Goal: Task Accomplishment & Management: Use online tool/utility

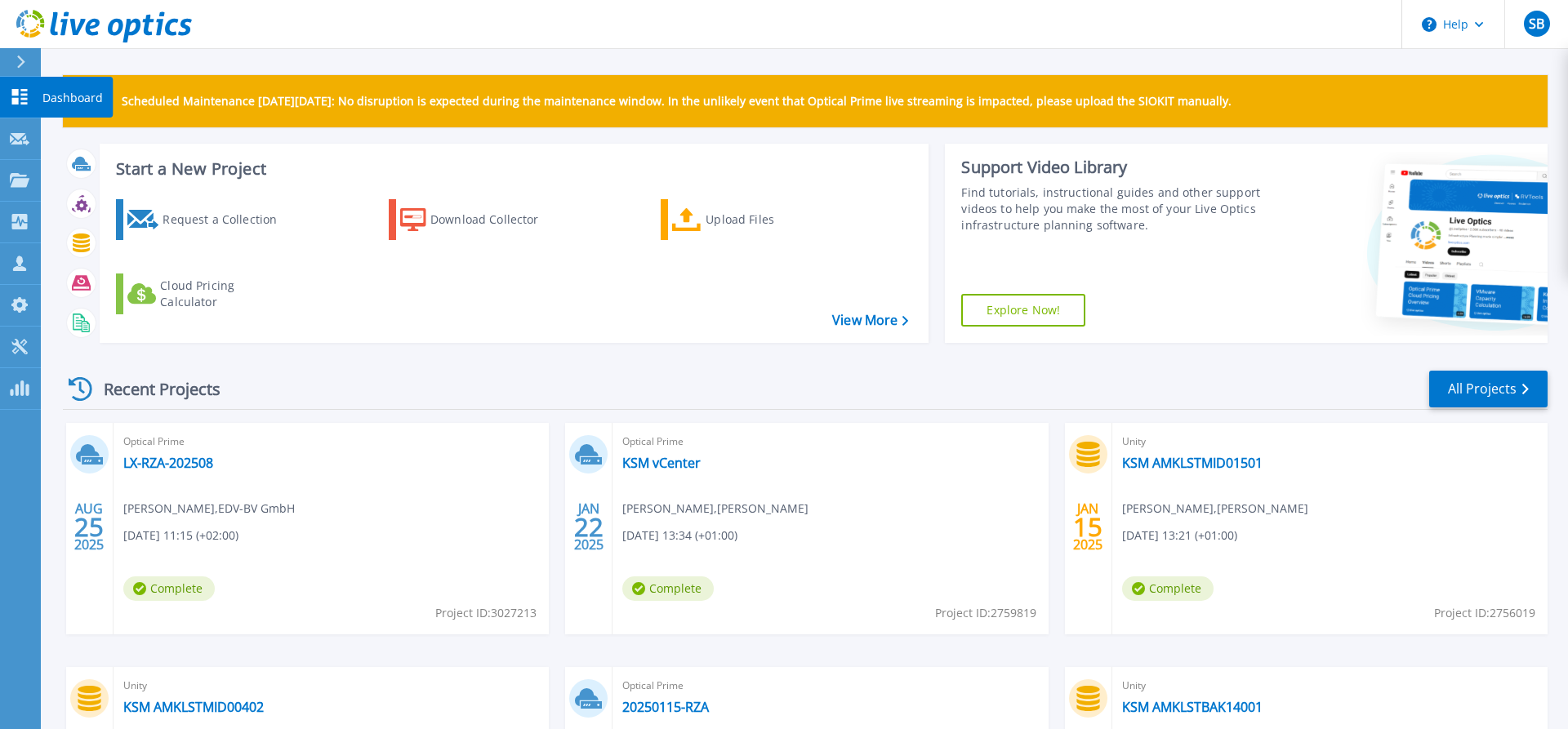
click at [25, 101] on icon at bounding box center [19, 97] width 20 height 16
click at [14, 64] on button at bounding box center [20, 62] width 40 height 28
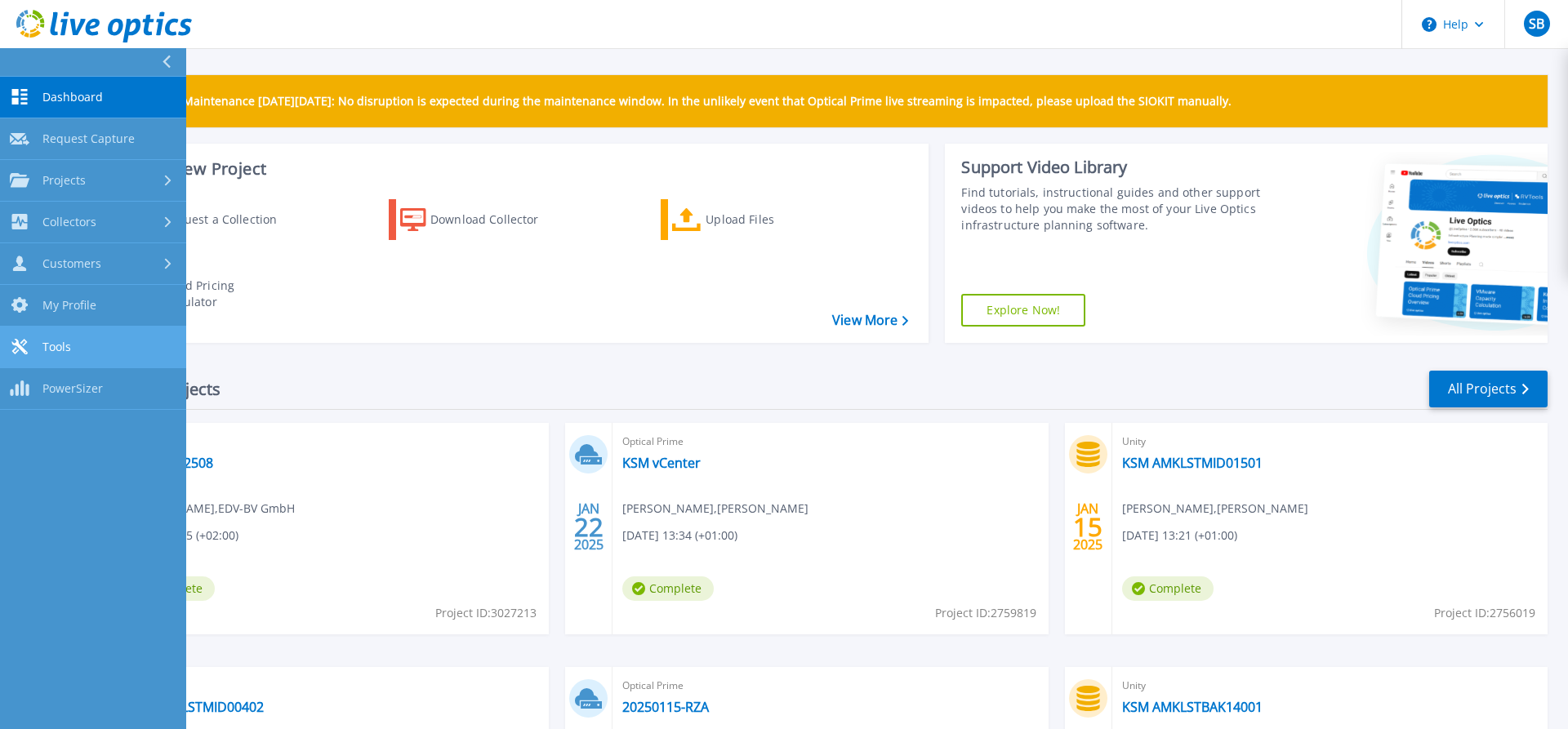
click at [86, 345] on link "Tools Tools" at bounding box center [93, 347] width 186 height 41
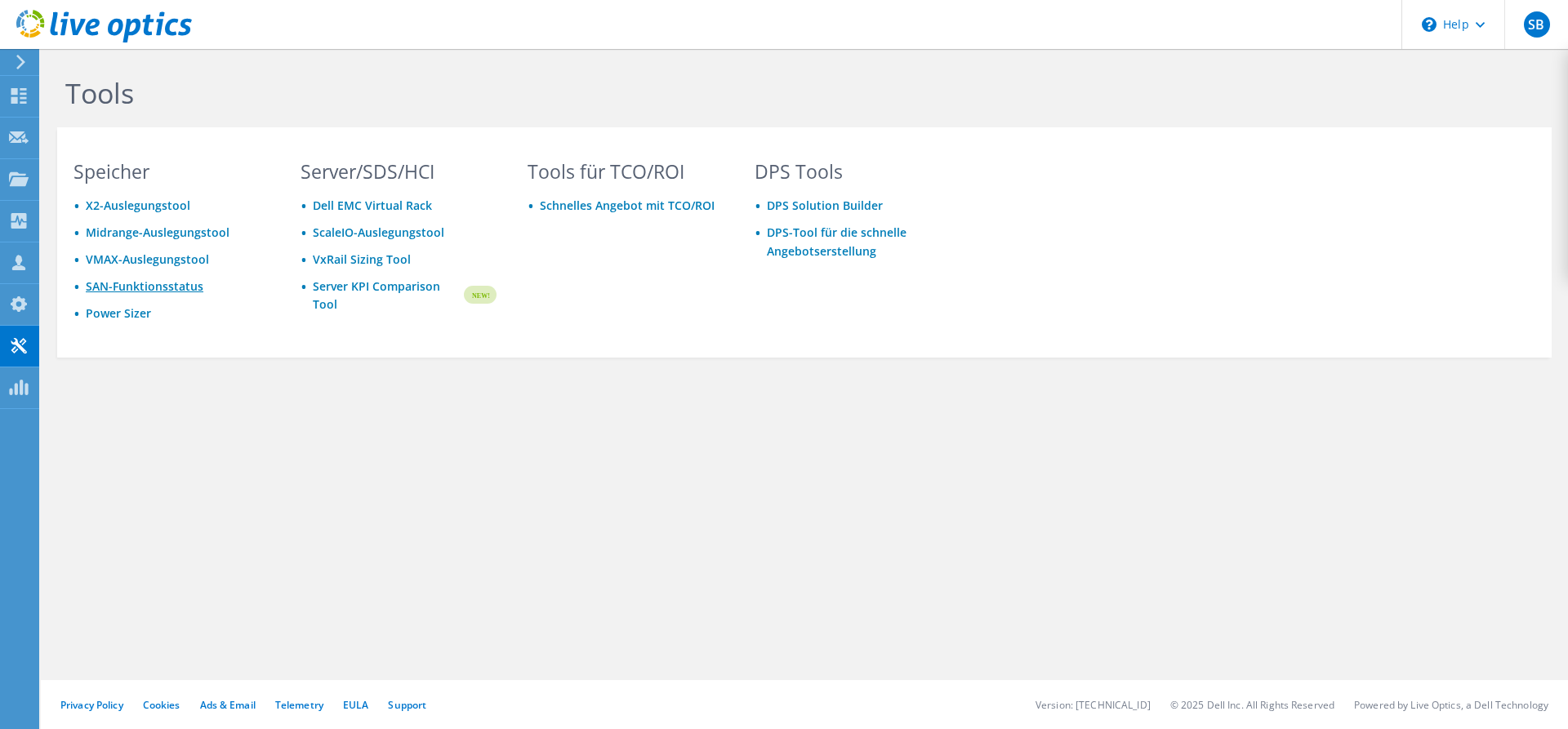
click at [169, 289] on link "SAN-Funktionsstatus" at bounding box center [144, 286] width 118 height 16
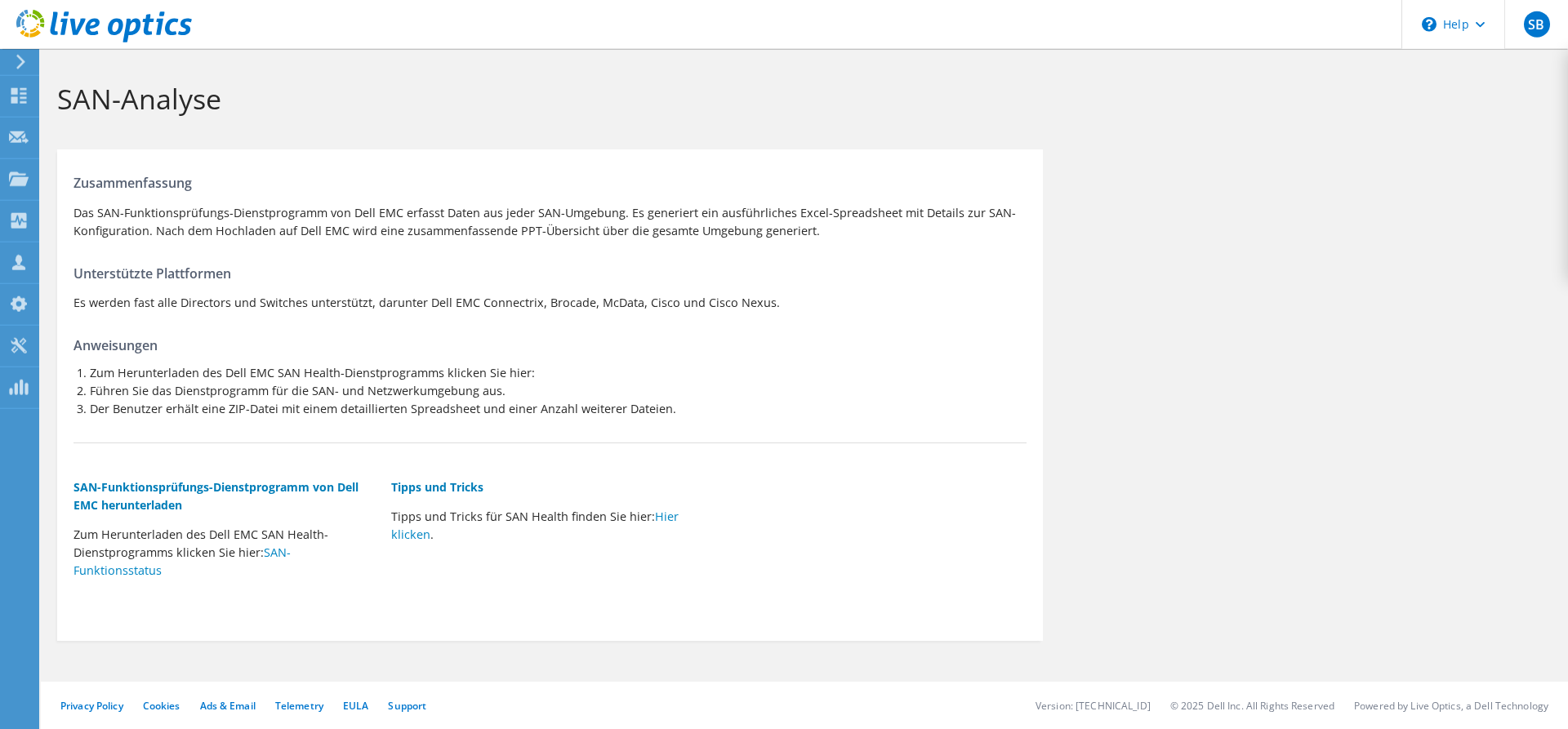
scroll to position [4, 0]
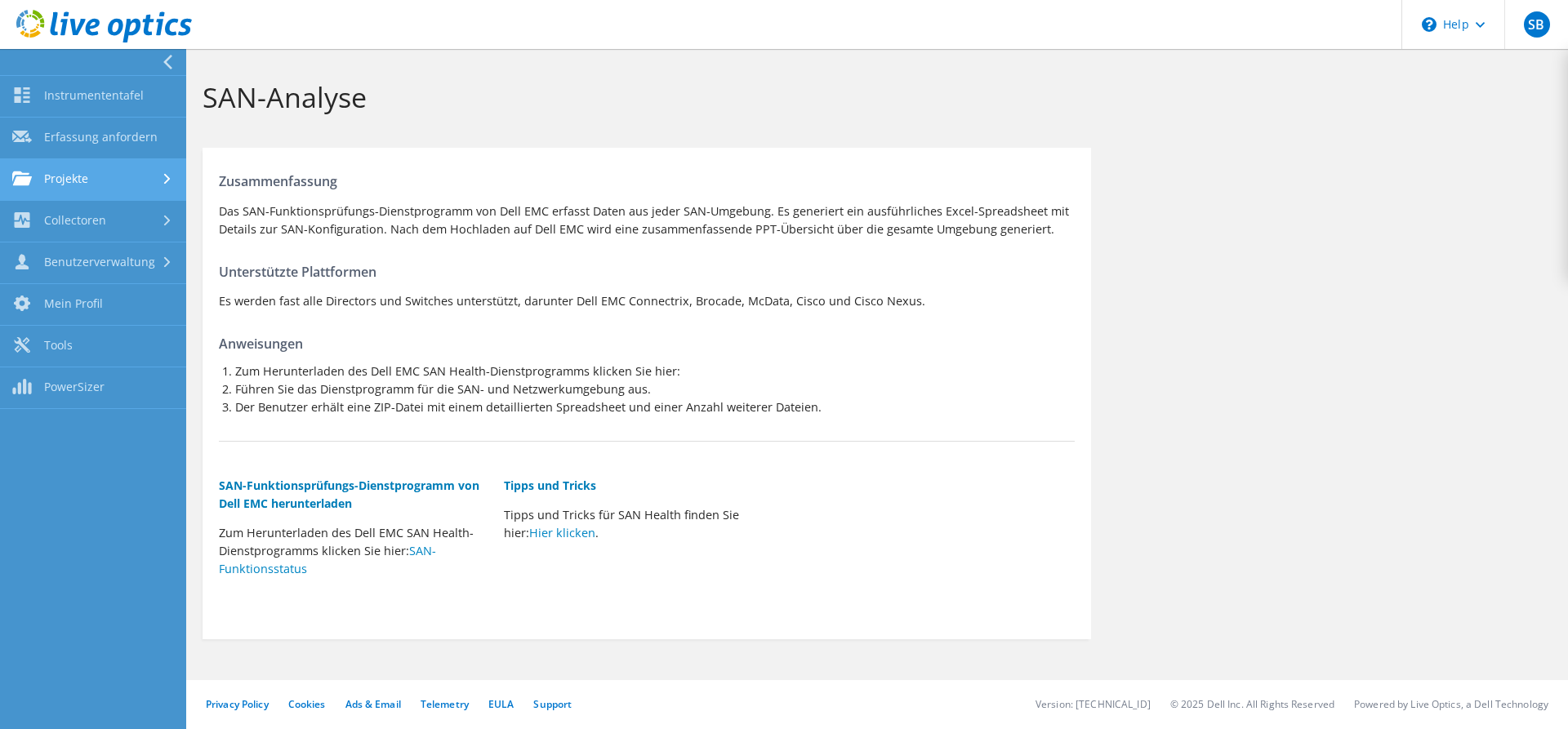
click at [161, 180] on div at bounding box center [168, 178] width 18 height 10
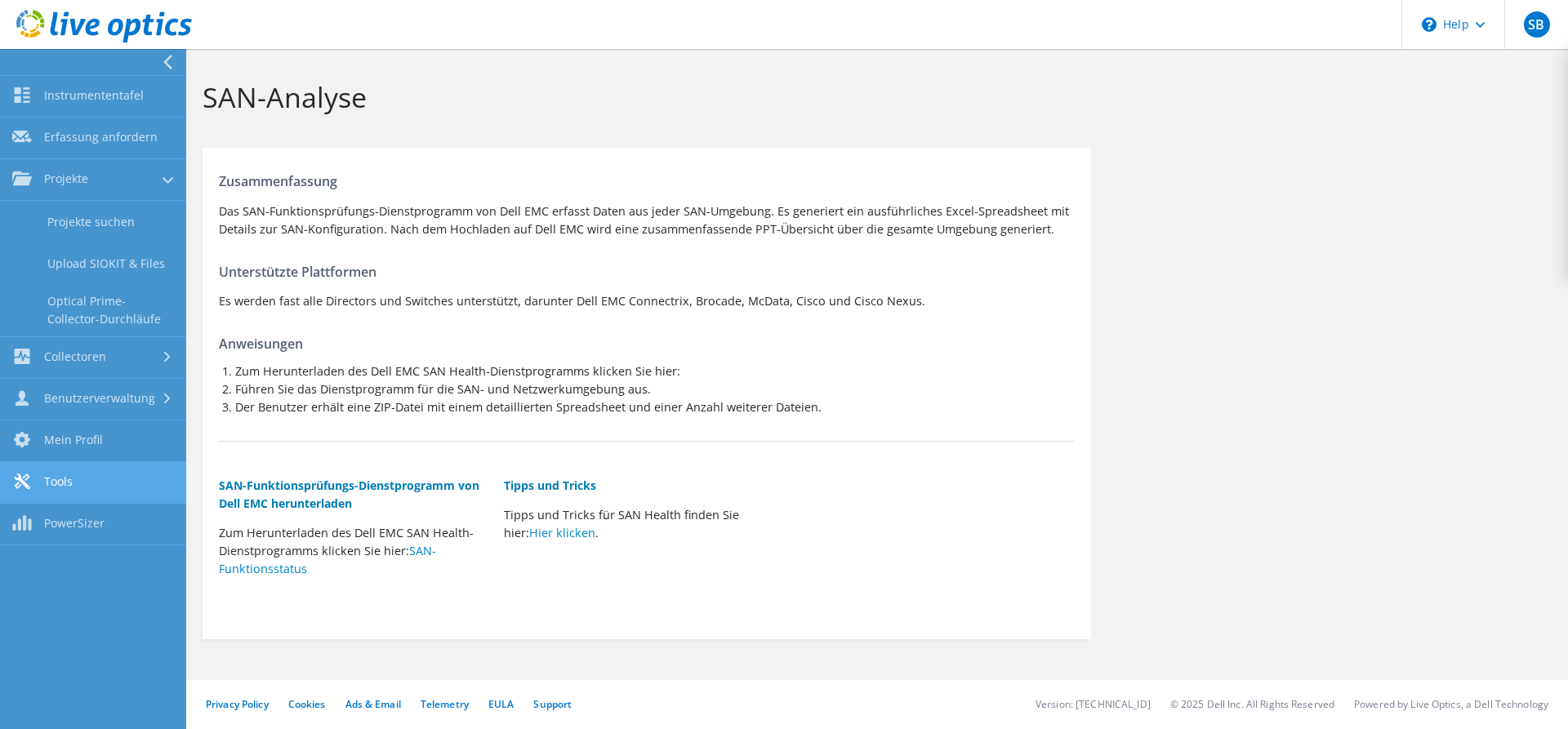
click at [138, 472] on link "Tools" at bounding box center [93, 483] width 186 height 41
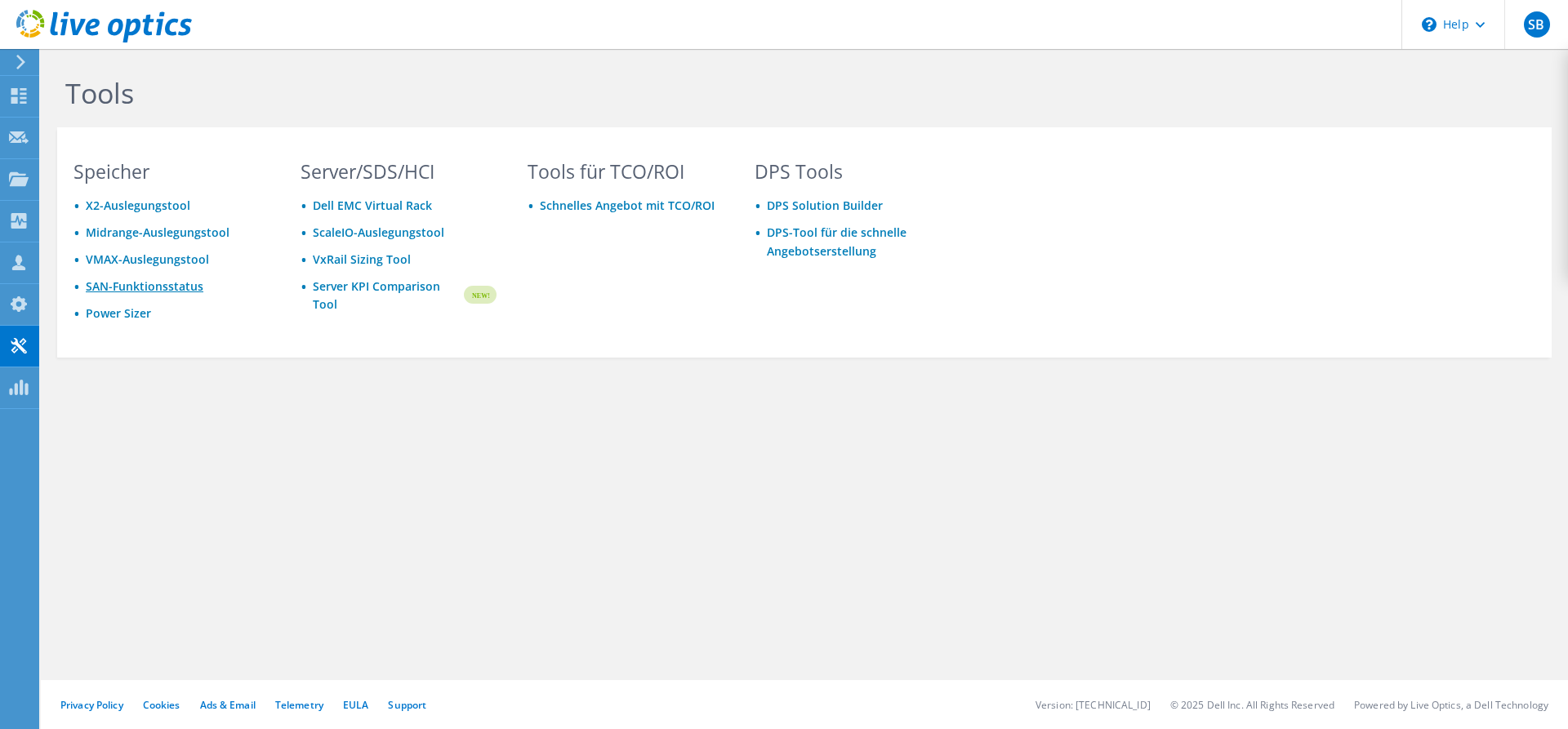
click at [161, 286] on link "SAN-Funktionsstatus" at bounding box center [144, 286] width 118 height 16
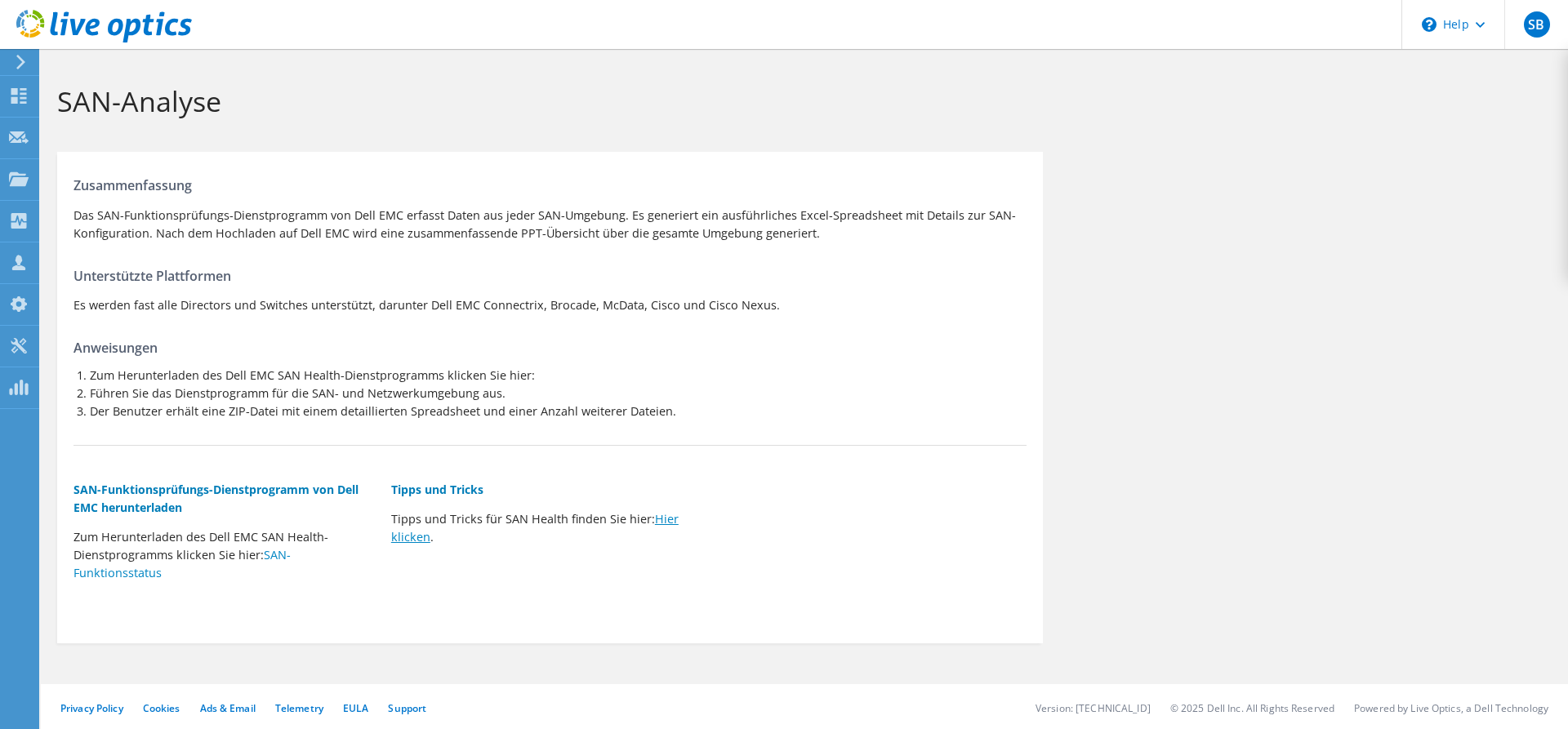
click at [663, 523] on link "Hier klicken" at bounding box center [535, 528] width 288 height 34
